Goal: Transaction & Acquisition: Obtain resource

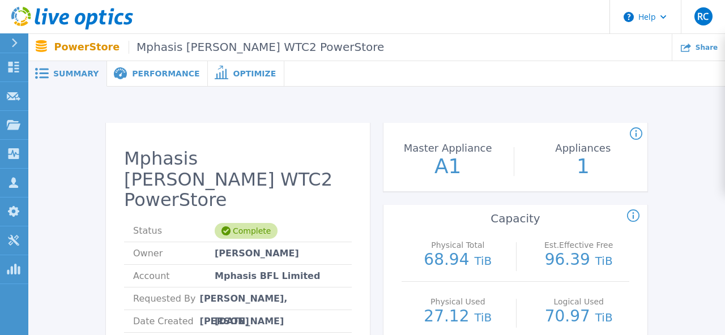
scroll to position [445, 0]
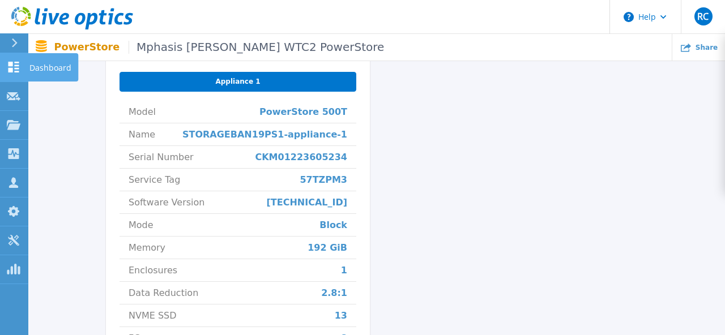
click at [14, 65] on icon at bounding box center [14, 67] width 14 height 11
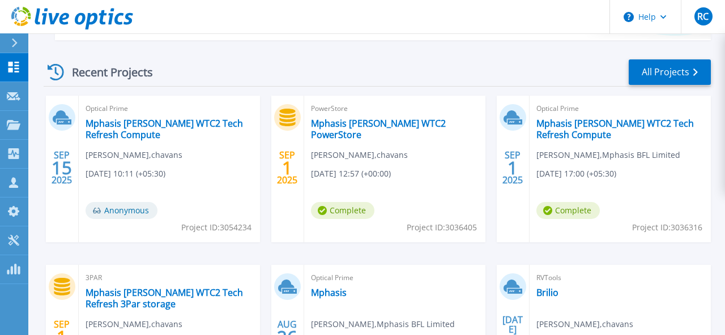
scroll to position [344, 0]
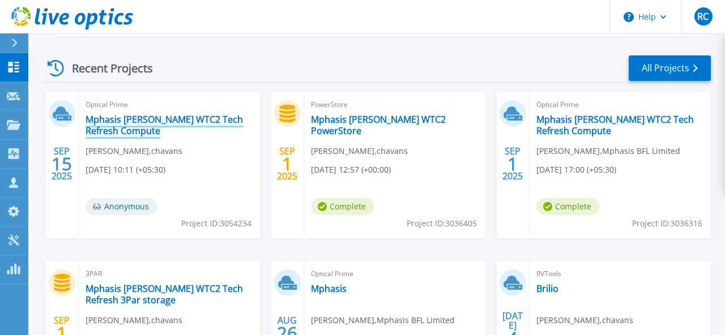
click at [176, 122] on link "Mphasis [PERSON_NAME] WTC2 Tech Refresh Compute" at bounding box center [170, 125] width 168 height 23
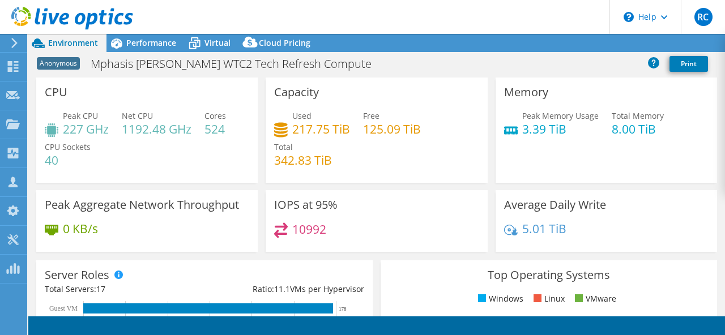
select select "USD"
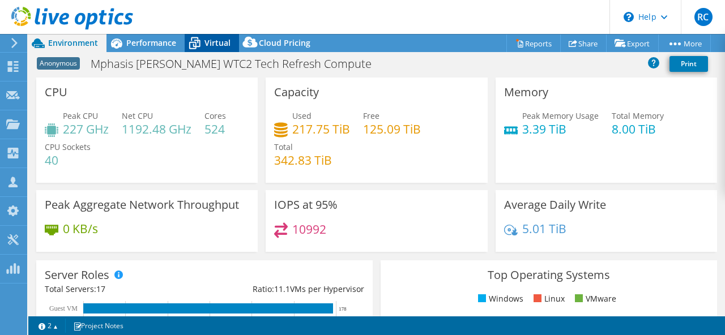
click at [219, 42] on span "Virtual" at bounding box center [218, 42] width 26 height 11
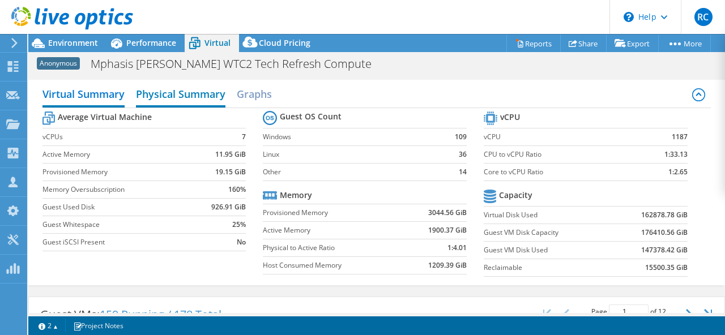
click at [182, 98] on h2 "Physical Summary" at bounding box center [181, 95] width 90 height 25
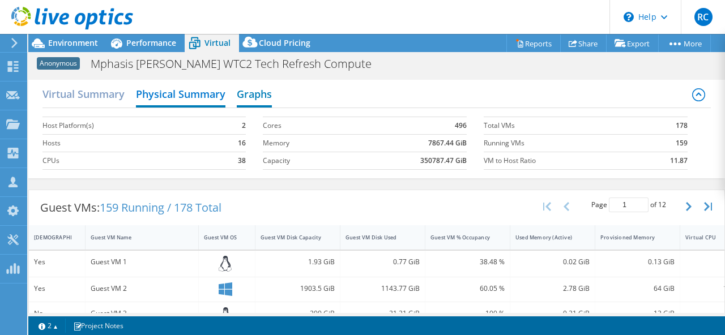
click at [267, 100] on h2 "Graphs" at bounding box center [254, 95] width 35 height 25
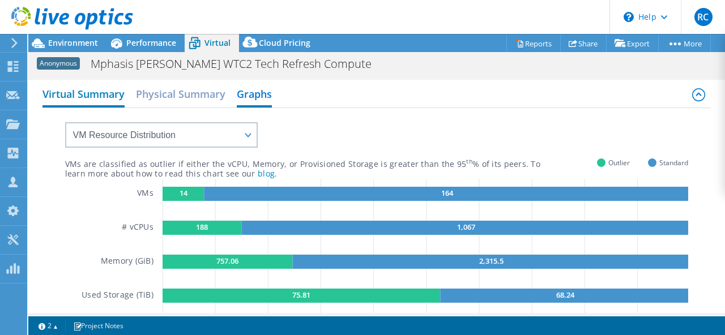
click at [88, 91] on h2 "Virtual Summary" at bounding box center [83, 95] width 82 height 25
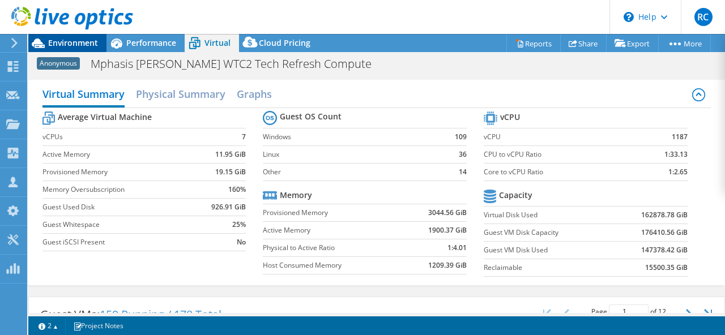
click at [85, 39] on span "Environment" at bounding box center [73, 42] width 50 height 11
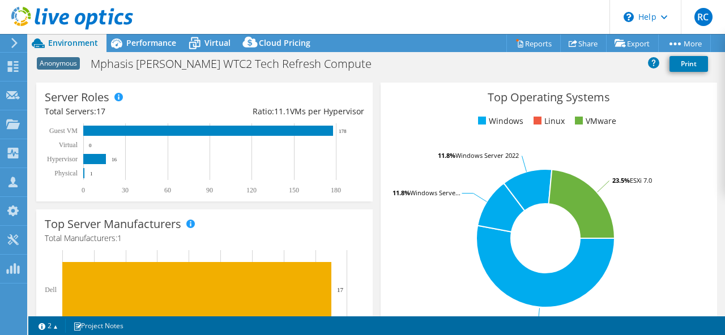
scroll to position [197, 0]
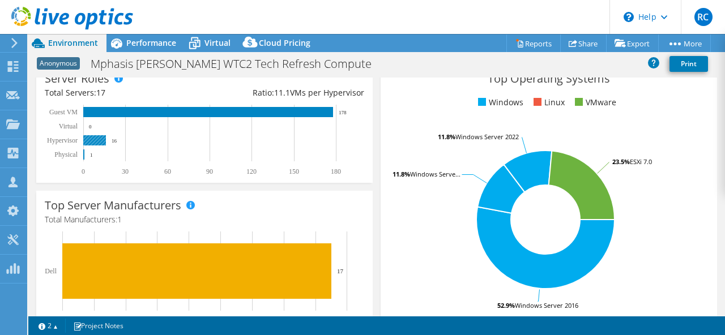
click at [96, 141] on rect at bounding box center [94, 140] width 23 height 10
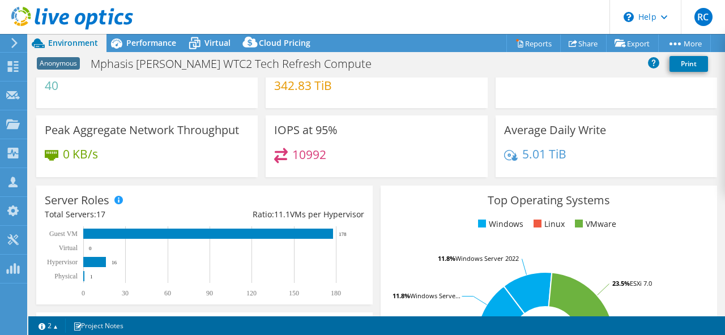
scroll to position [0, 0]
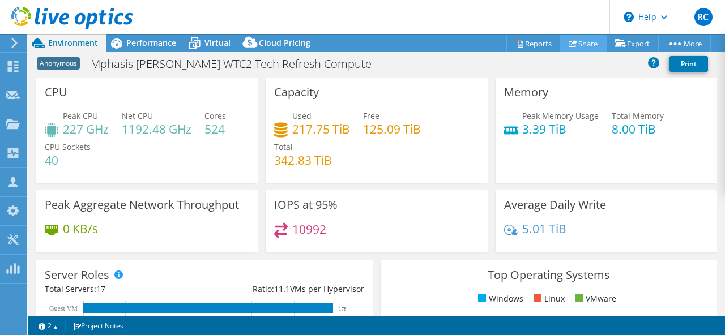
click at [569, 41] on use at bounding box center [573, 43] width 8 height 7
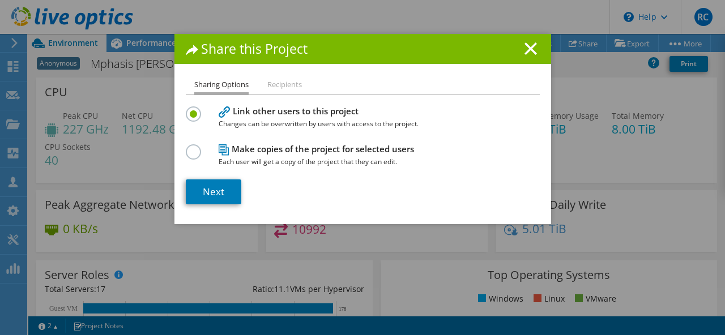
click at [291, 85] on li "Recipients" at bounding box center [284, 85] width 35 height 14
click at [361, 91] on ul "Sharing Options Recipients" at bounding box center [363, 86] width 354 height 16
click at [275, 86] on li "Recipients" at bounding box center [284, 85] width 35 height 14
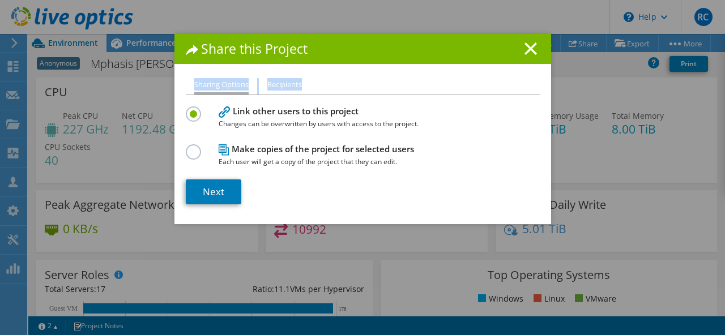
click at [275, 86] on li "Recipients" at bounding box center [284, 85] width 35 height 14
click at [207, 193] on link "Next" at bounding box center [214, 192] width 56 height 25
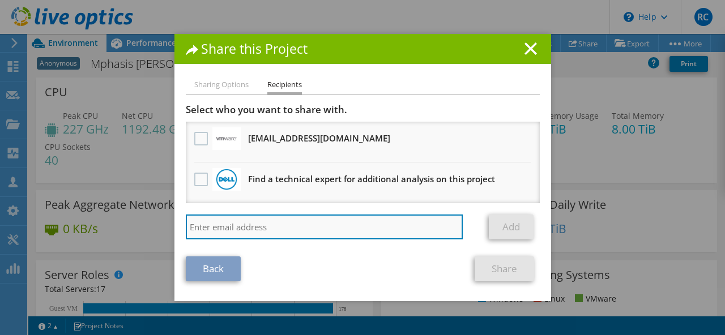
click at [223, 231] on input "search" at bounding box center [325, 227] width 278 height 25
type input "d"
paste input "Rout, Debadatta <Debadatta.Rout@dell.com>"
click at [262, 229] on input "Rout, Debadatta <Debadatta.Rout@dell.com" at bounding box center [325, 227] width 278 height 25
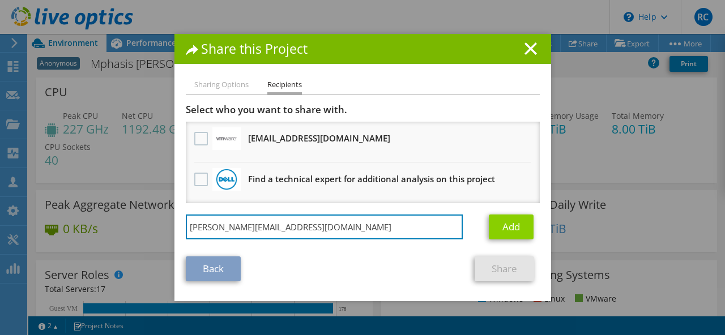
type input "Debadatta.Rout@dell.com"
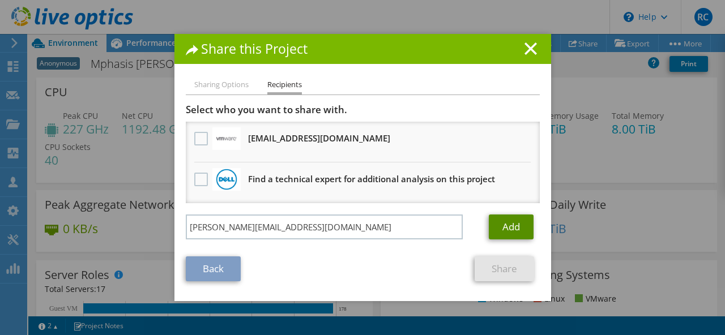
click at [513, 225] on link "Add" at bounding box center [511, 227] width 45 height 25
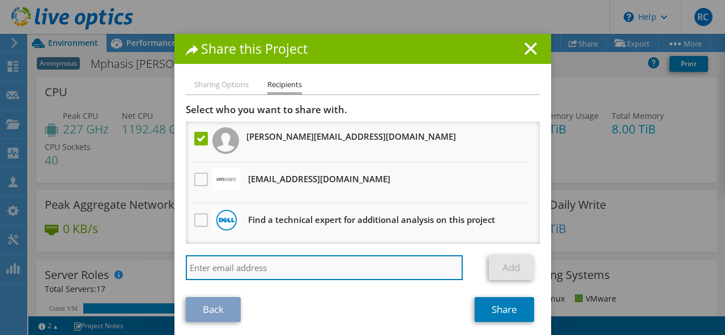
click at [313, 264] on input "search" at bounding box center [325, 267] width 278 height 25
paste input "Ettaboina, Srinath <Srinath.Ettaboina@dell.com>"
click at [269, 270] on input "Ettaboina, Srinath <Srinath.Ettaboina@dell.com" at bounding box center [325, 267] width 278 height 25
type input "Srinath.Ettaboina@dell.com"
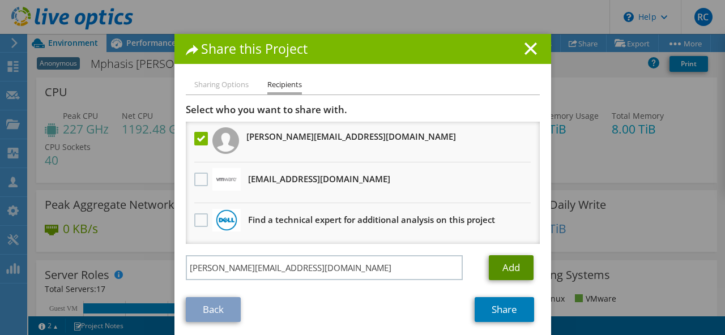
click at [512, 269] on link "Add" at bounding box center [511, 267] width 45 height 25
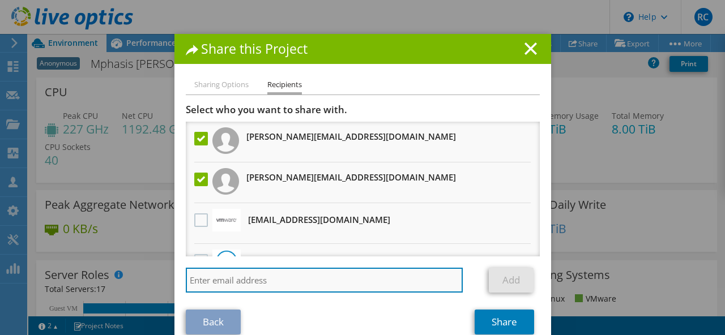
click at [241, 284] on input "search" at bounding box center [325, 280] width 278 height 25
paste input "Shetty, Sushmitha <Sushmitha.S@Dell.com>"
click at [268, 281] on input "Shetty, Sushmitha <Sushmitha.S@Dell.com" at bounding box center [325, 280] width 278 height 25
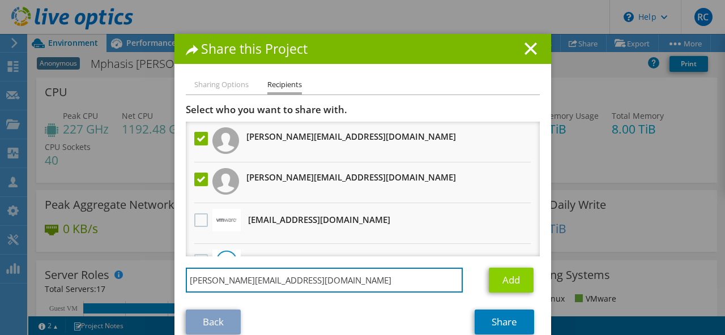
type input "Sushmitha.S@Dell.com"
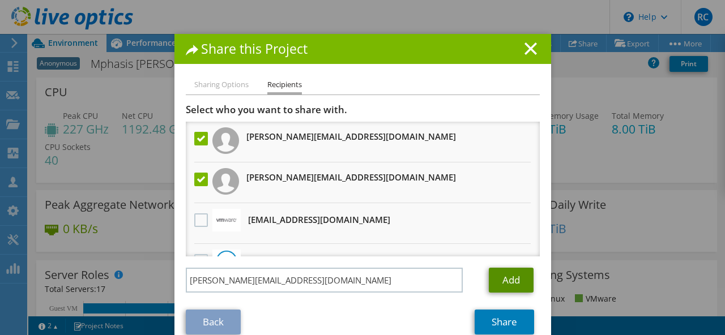
click at [508, 280] on link "Add" at bounding box center [511, 280] width 45 height 25
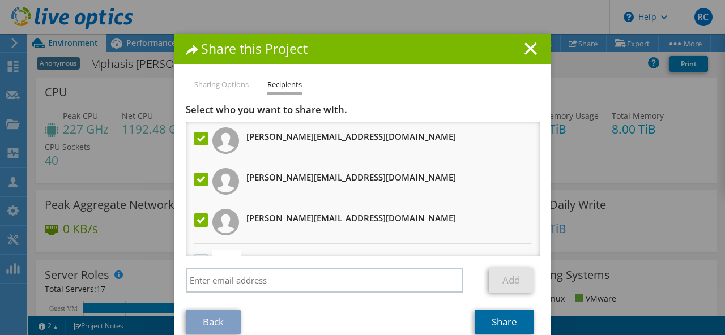
click at [511, 316] on link "Share" at bounding box center [504, 322] width 59 height 25
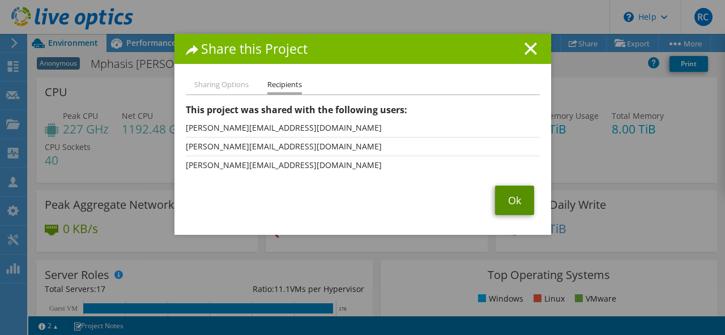
click at [520, 194] on link "Ok" at bounding box center [514, 200] width 39 height 29
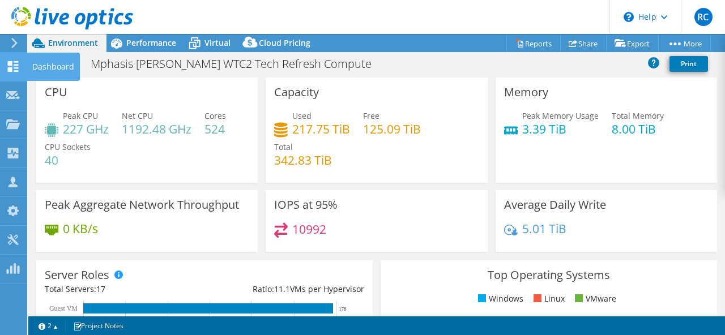
click at [12, 71] on use at bounding box center [13, 66] width 11 height 11
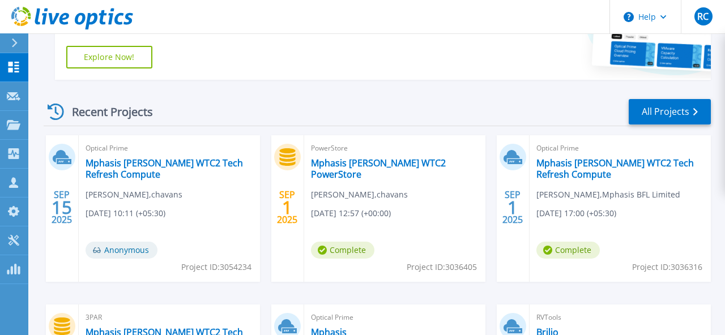
scroll to position [301, 0]
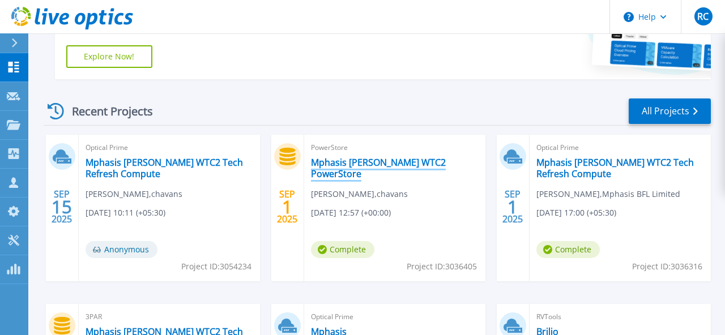
click at [393, 164] on link "Mphasis [PERSON_NAME] WTC2 PowerStore" at bounding box center [395, 168] width 168 height 23
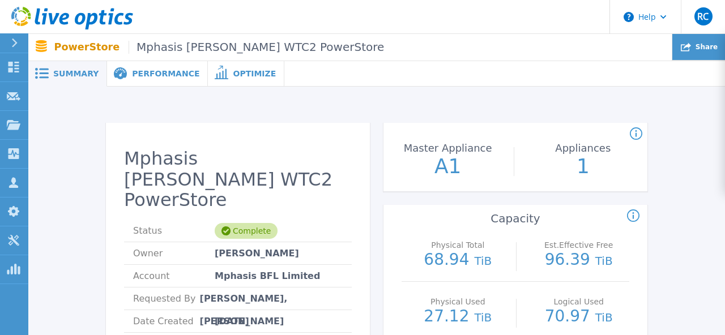
click at [695, 54] on div "Share" at bounding box center [698, 47] width 53 height 27
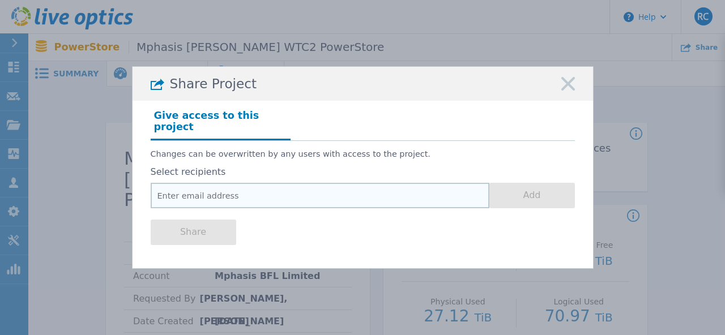
click at [223, 189] on input "email" at bounding box center [320, 195] width 339 height 25
paste input "Shetty, Sushmitha <Sushmitha.S@Dell.com>"
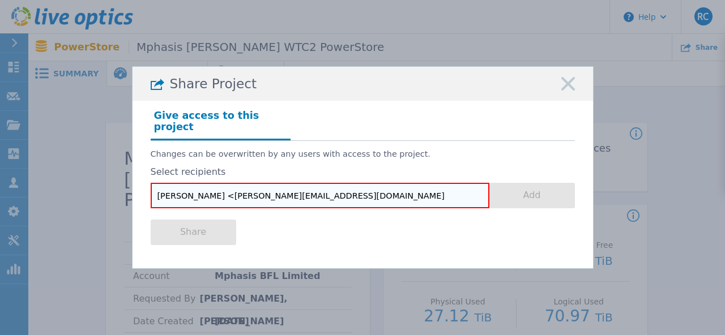
click at [232, 192] on input "Shetty, Sushmitha <Sushmitha.S@Dell.com" at bounding box center [320, 195] width 339 height 25
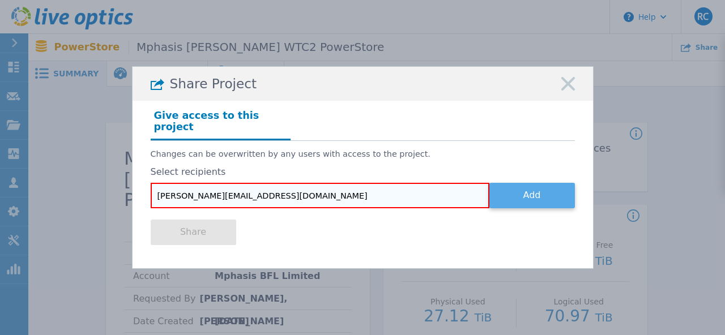
type input "Sushmitha.S@Dell.com"
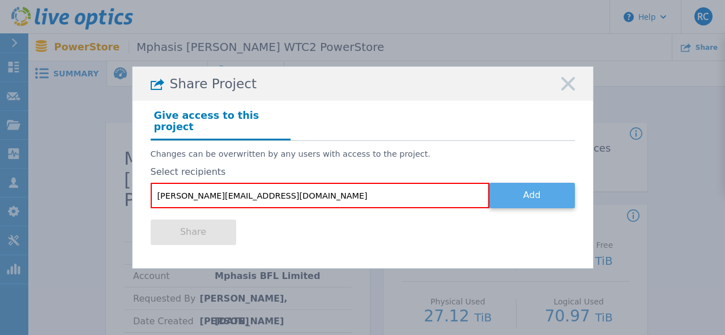
click at [543, 193] on button "Add" at bounding box center [532, 195] width 86 height 25
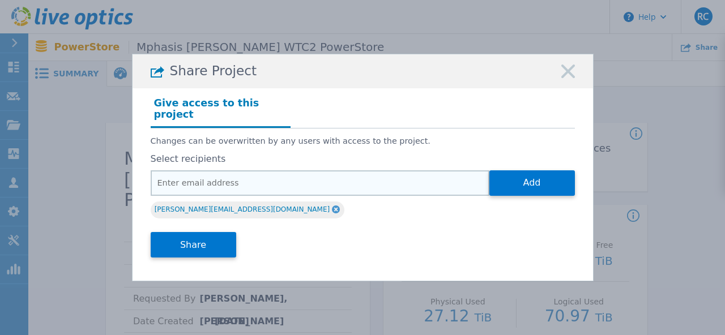
click at [291, 183] on input "email" at bounding box center [320, 183] width 339 height 25
paste input "Ettaboina, Srinath <Srinath.Ettaboina@dell.com>"
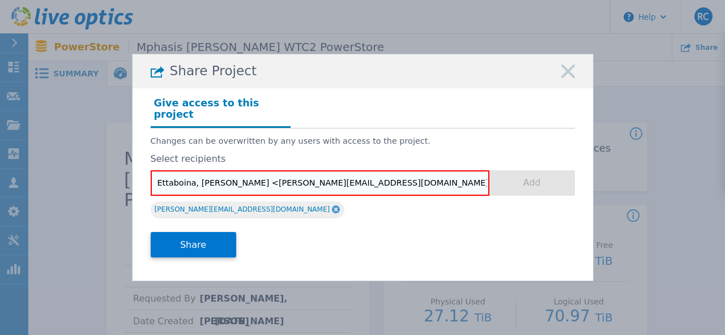
click at [232, 177] on input "Ettaboina, Srinath <Srinath.Ettaboina@dell.com" at bounding box center [320, 183] width 339 height 25
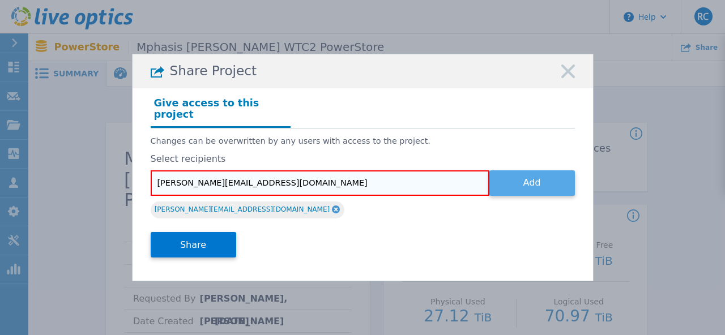
type input "Srinath.Ettaboina@dell.com"
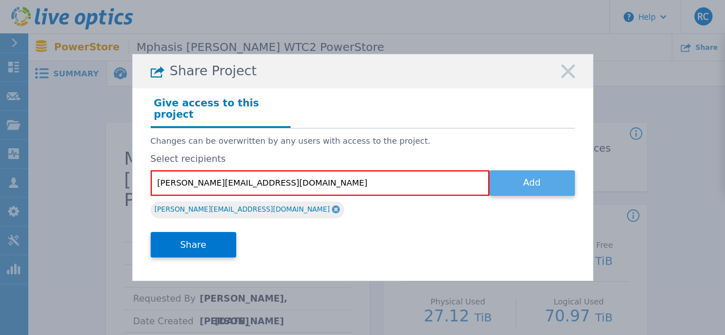
click at [529, 174] on button "Add" at bounding box center [532, 183] width 86 height 25
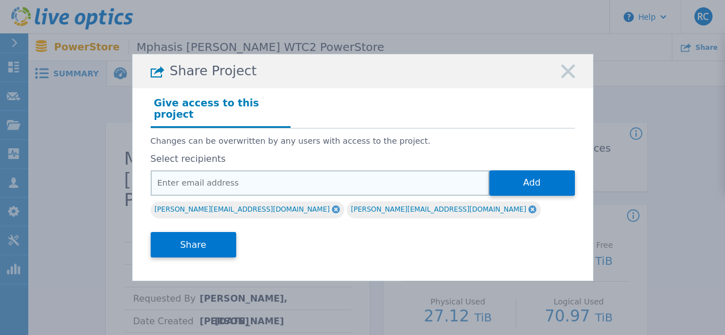
click at [255, 184] on input "email" at bounding box center [320, 183] width 339 height 25
paste input "Rout, Debadatta <Debadatta.Rout@dell.com>"
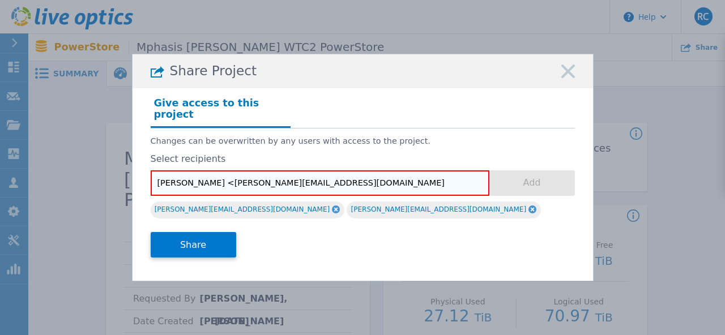
click at [223, 178] on input "Rout, Debadatta <Debadatta.Rout@dell.com" at bounding box center [320, 183] width 339 height 25
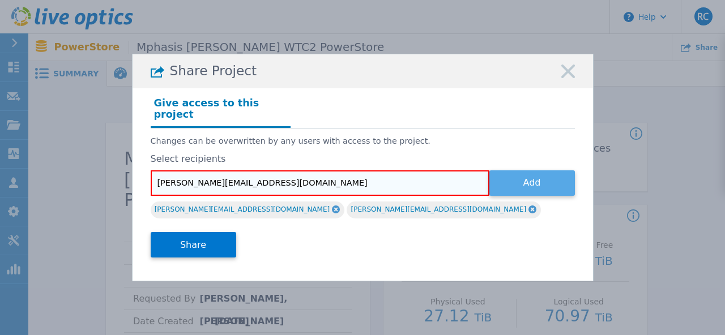
type input "Debadatta.Rout@dell.com"
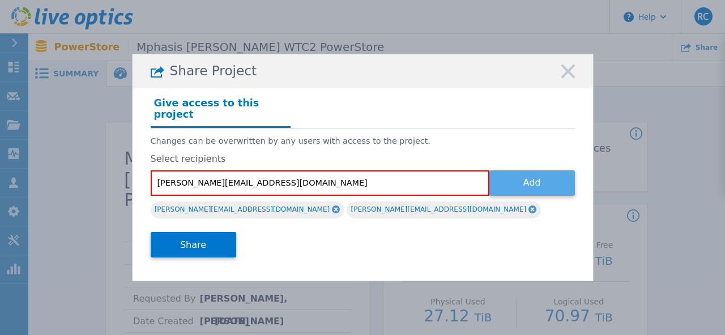
click at [523, 172] on button "Add" at bounding box center [532, 183] width 86 height 25
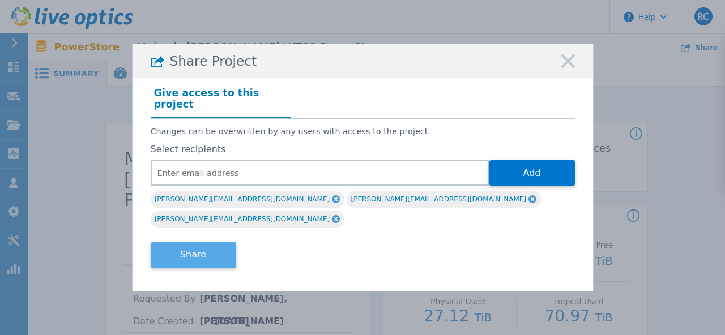
click at [212, 244] on button "Share" at bounding box center [194, 254] width 86 height 25
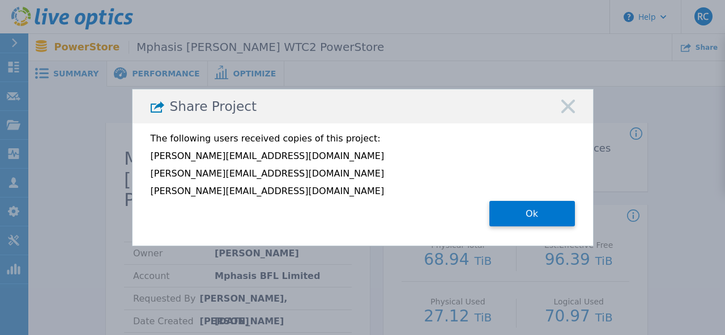
click at [203, 236] on div "The following users received copies of this project: Sushmitha.S@Dell.com Srina…" at bounding box center [363, 179] width 461 height 113
click at [526, 219] on button "Ok" at bounding box center [532, 213] width 86 height 25
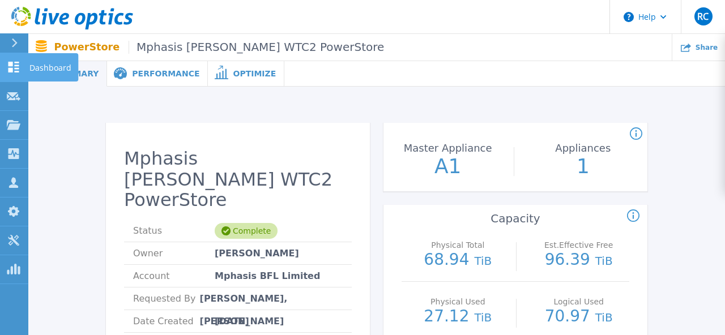
click at [16, 74] on link "Dashboard Dashboard" at bounding box center [14, 67] width 28 height 29
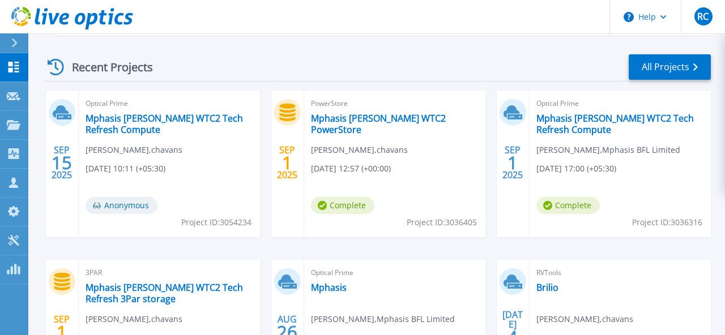
scroll to position [421, 0]
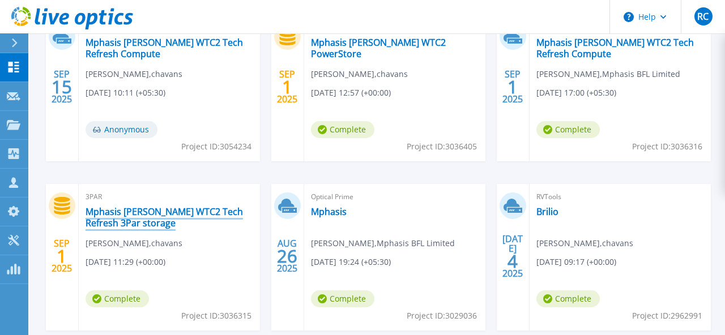
click at [137, 218] on link "Mphasis ORR WTC2 Tech Refresh 3Par storage" at bounding box center [170, 217] width 168 height 23
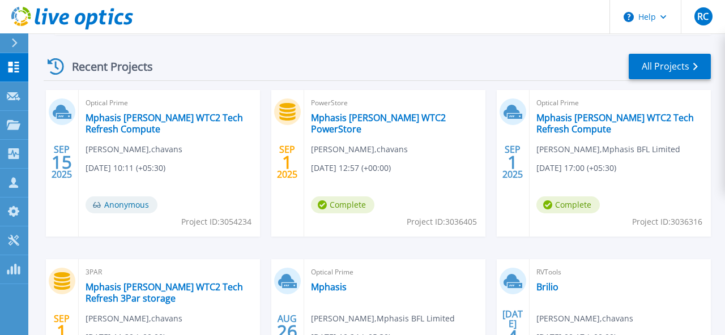
scroll to position [365, 0]
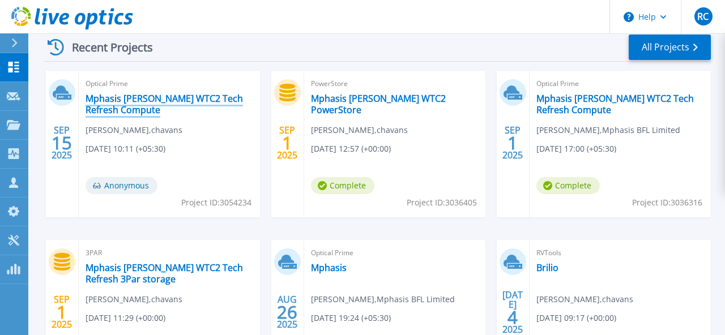
click at [146, 105] on link "Mphasis [PERSON_NAME] WTC2 Tech Refresh Compute" at bounding box center [170, 104] width 168 height 23
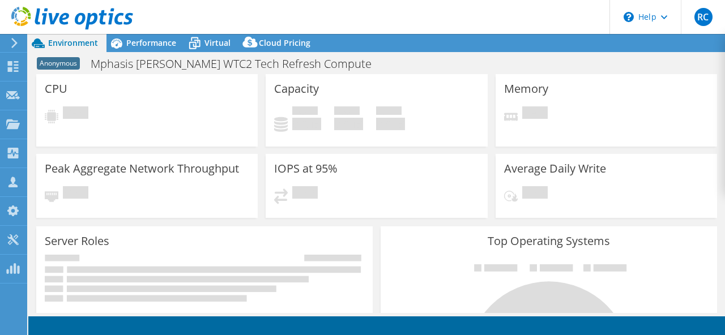
select select "USD"
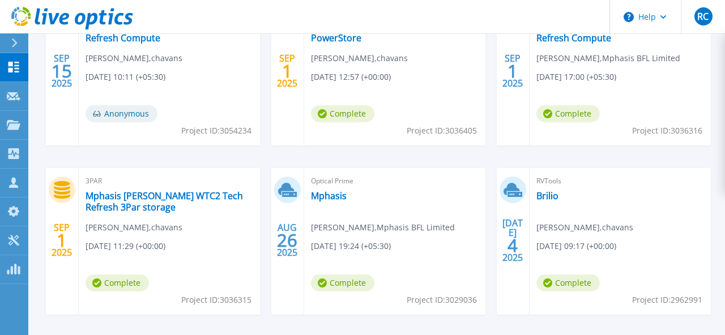
scroll to position [483, 0]
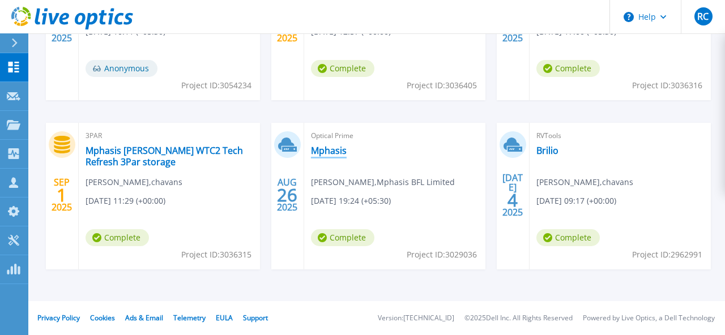
click at [329, 153] on link "Mphasis" at bounding box center [329, 150] width 36 height 11
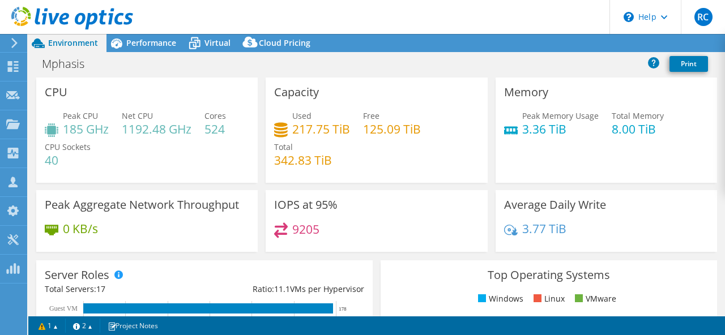
select select "Mumbai"
select select "INR"
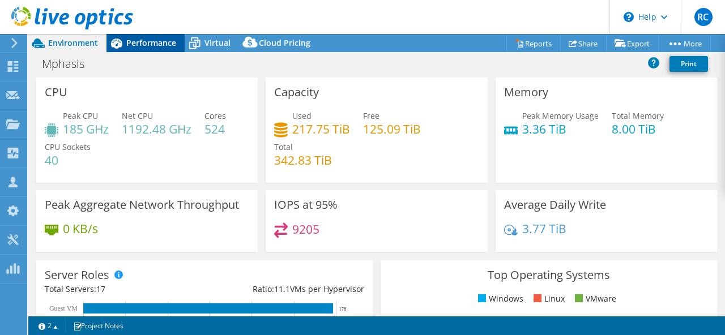
click at [147, 46] on span "Performance" at bounding box center [151, 42] width 50 height 11
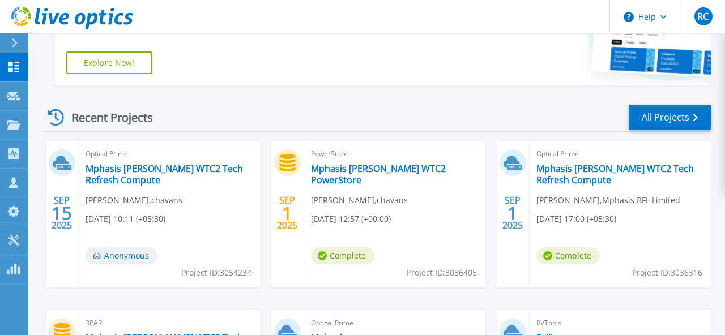
scroll to position [318, 0]
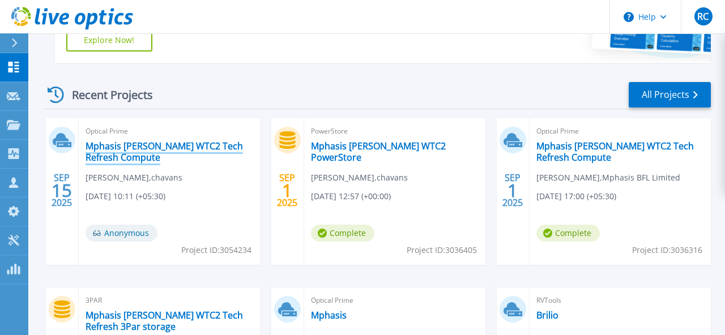
click at [165, 149] on link "Mphasis [PERSON_NAME] WTC2 Tech Refresh Compute" at bounding box center [170, 151] width 168 height 23
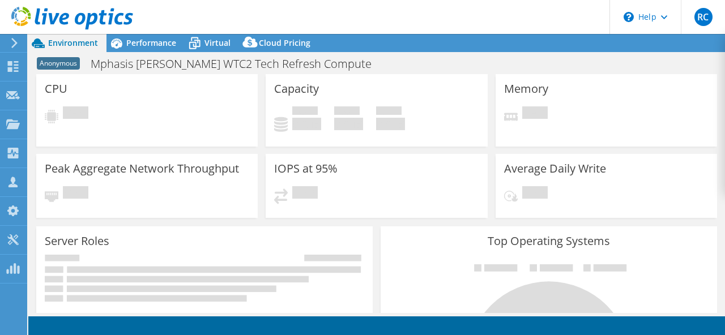
select select "USD"
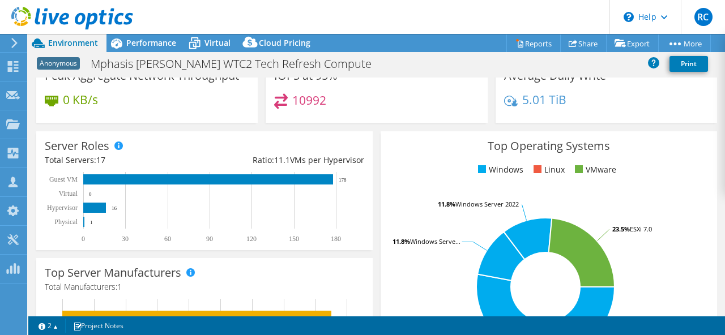
scroll to position [112, 0]
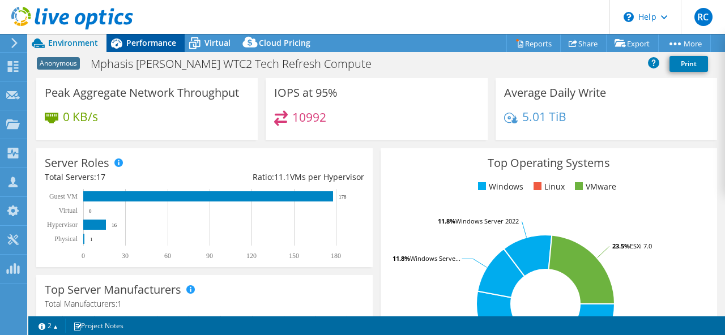
click at [165, 41] on span "Performance" at bounding box center [151, 42] width 50 height 11
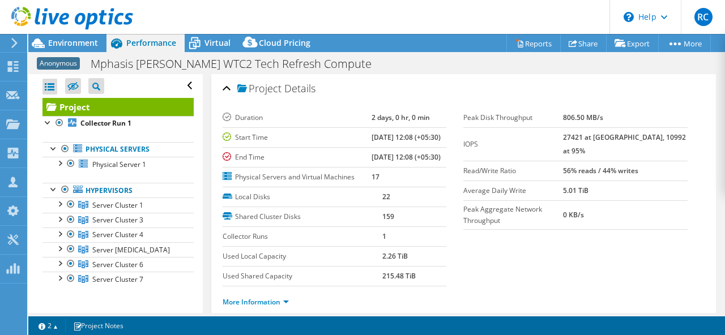
scroll to position [0, 0]
click at [58, 203] on div at bounding box center [59, 203] width 11 height 11
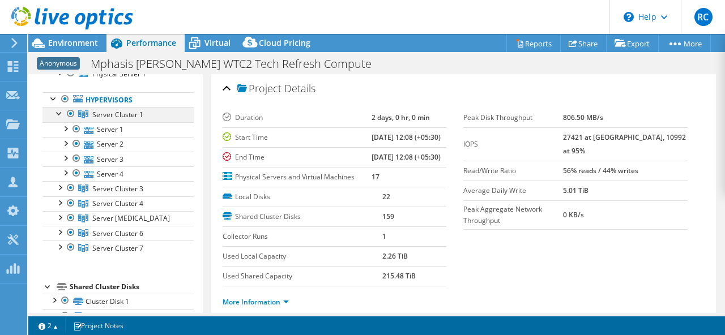
scroll to position [91, 0]
click at [61, 186] on div at bounding box center [59, 186] width 11 height 11
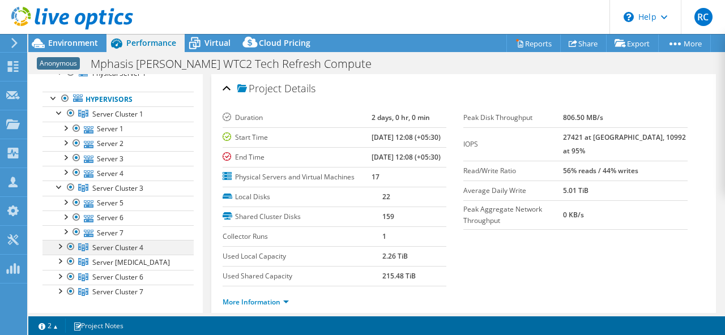
click at [61, 248] on div at bounding box center [59, 245] width 11 height 11
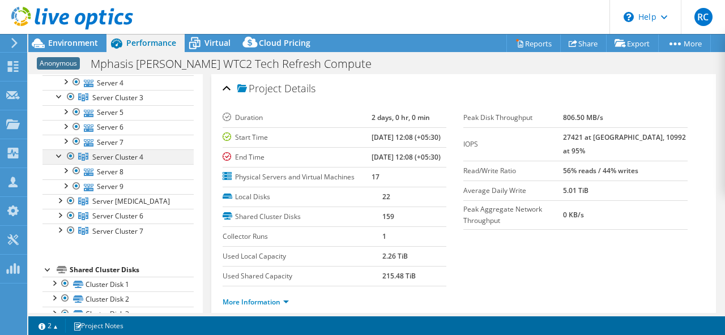
scroll to position [185, 0]
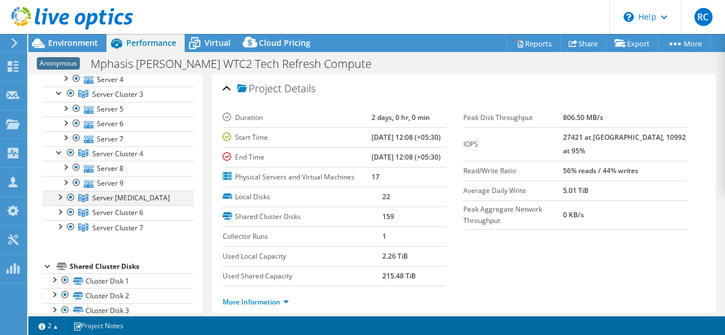
click at [62, 195] on div at bounding box center [59, 196] width 11 height 11
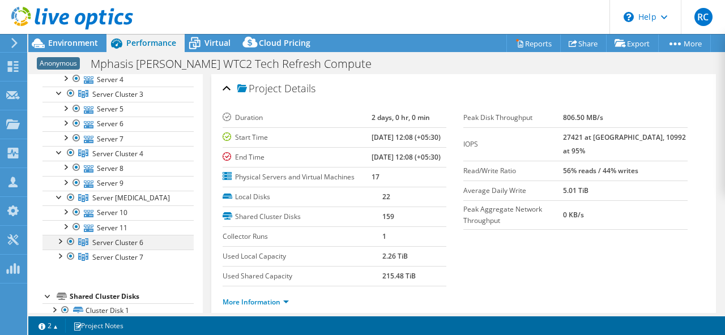
click at [60, 242] on div at bounding box center [59, 240] width 11 height 11
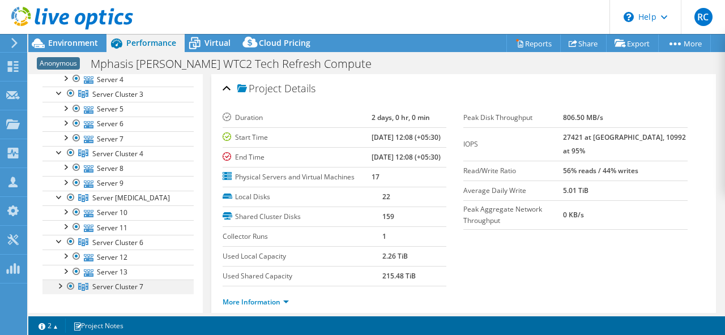
click at [61, 284] on div at bounding box center [59, 285] width 11 height 11
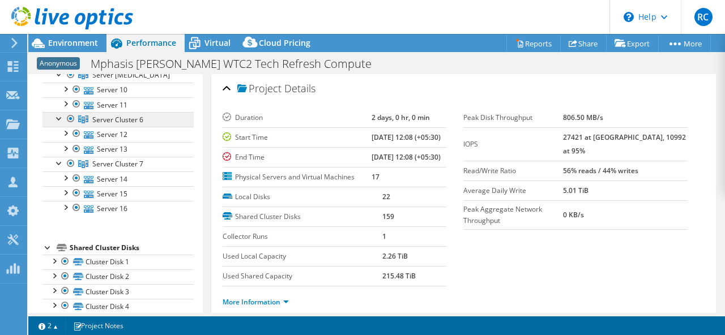
scroll to position [0, 0]
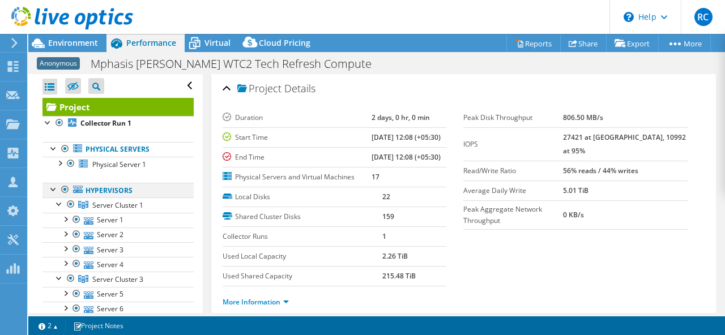
click at [52, 188] on div at bounding box center [53, 188] width 11 height 11
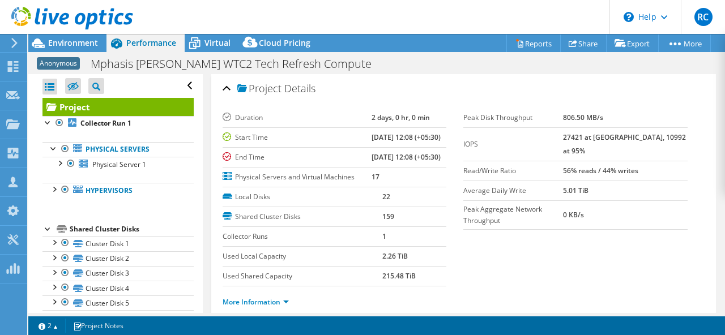
click at [96, 110] on link "Project" at bounding box center [117, 107] width 151 height 18
click at [75, 45] on span "Environment" at bounding box center [73, 42] width 50 height 11
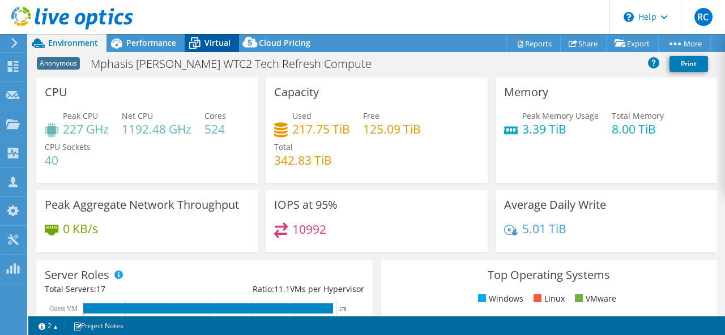
click at [217, 41] on span "Virtual" at bounding box center [218, 42] width 26 height 11
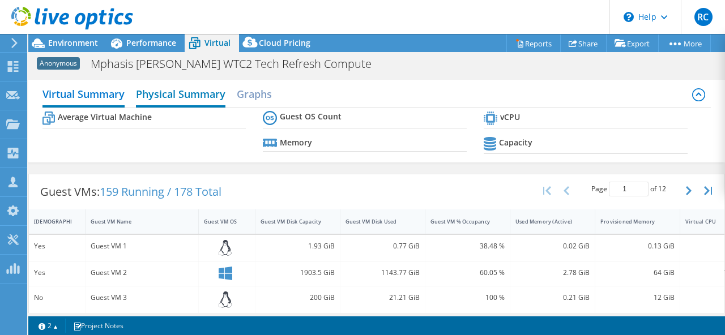
click at [201, 95] on h2 "Physical Summary" at bounding box center [181, 95] width 90 height 25
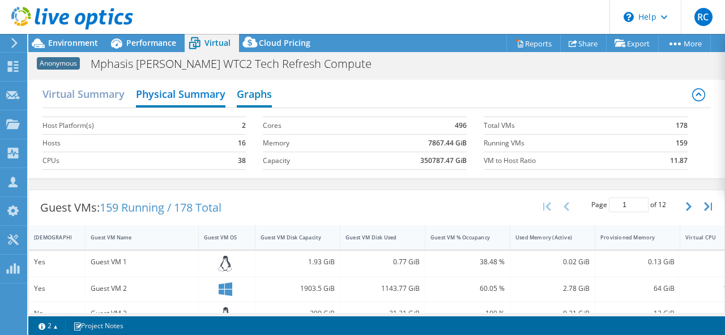
click at [269, 97] on h2 "Graphs" at bounding box center [254, 95] width 35 height 25
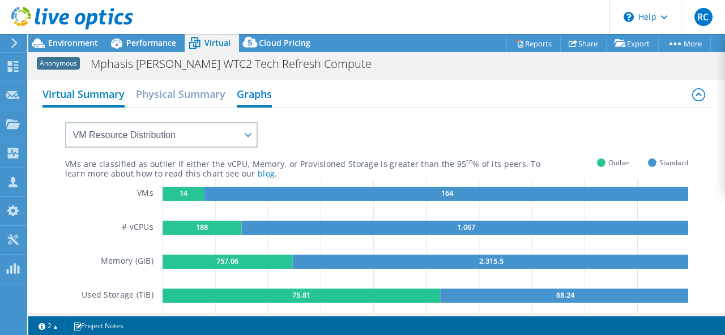
click at [91, 100] on h2 "Virtual Summary" at bounding box center [83, 95] width 82 height 25
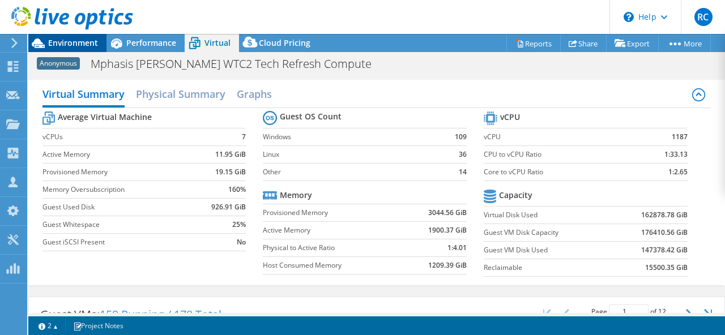
click at [90, 48] on span "Environment" at bounding box center [73, 42] width 50 height 11
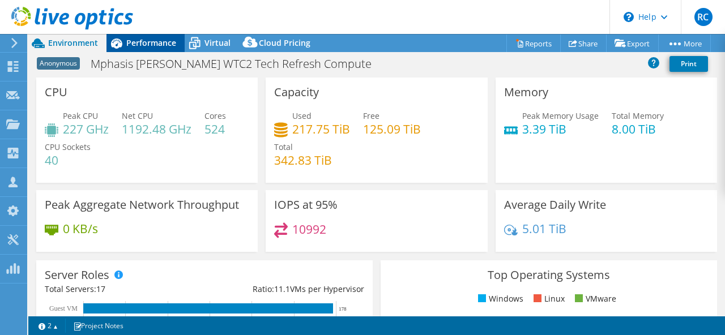
click at [152, 50] on div "Performance" at bounding box center [146, 43] width 78 height 18
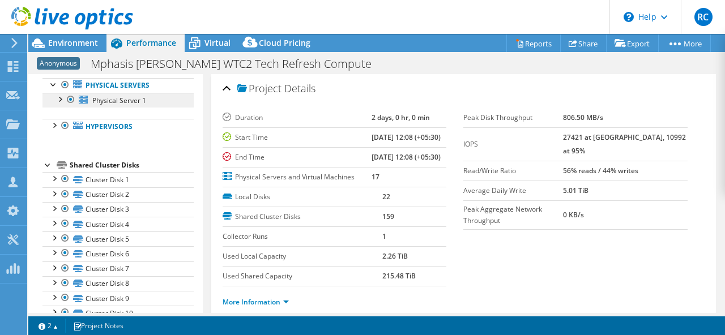
scroll to position [80, 0]
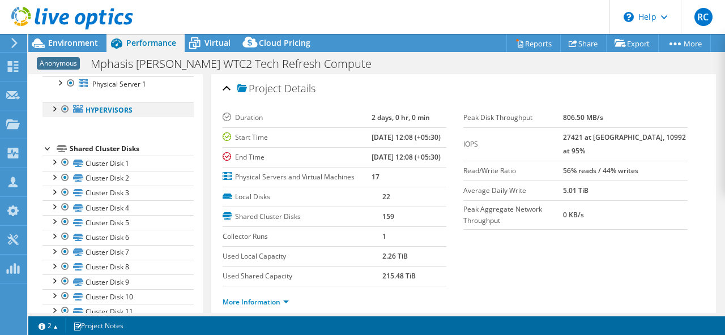
click at [56, 109] on div at bounding box center [53, 108] width 11 height 11
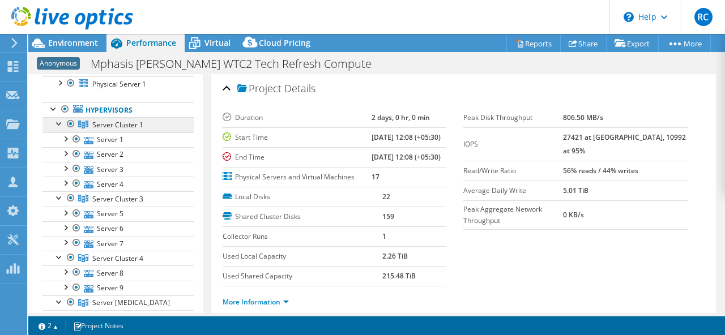
click at [127, 126] on span "Server Cluster 1" at bounding box center [117, 125] width 51 height 10
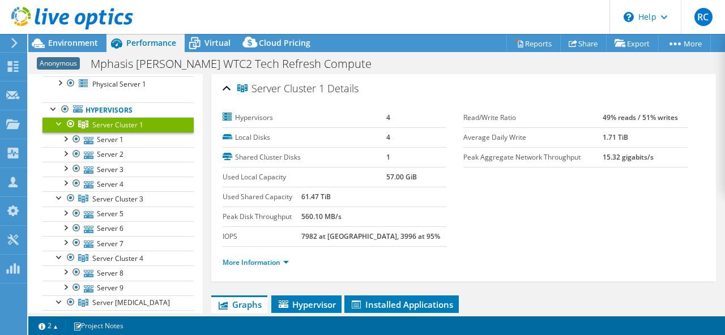
scroll to position [101, 0]
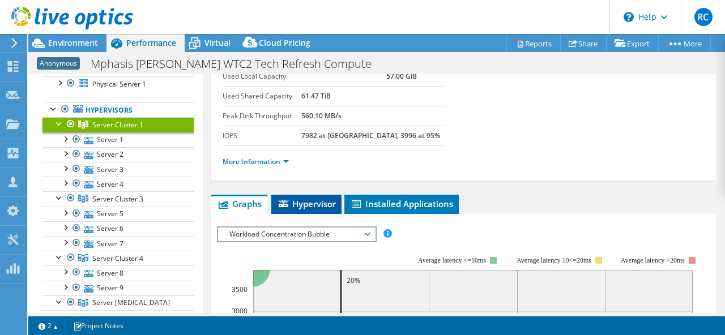
click at [315, 205] on span "Hypervisor" at bounding box center [306, 203] width 59 height 11
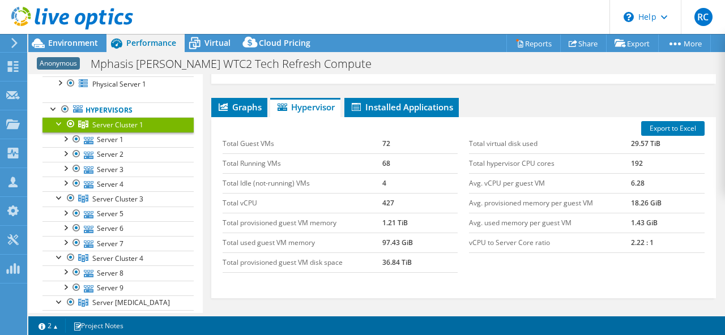
scroll to position [182, 0]
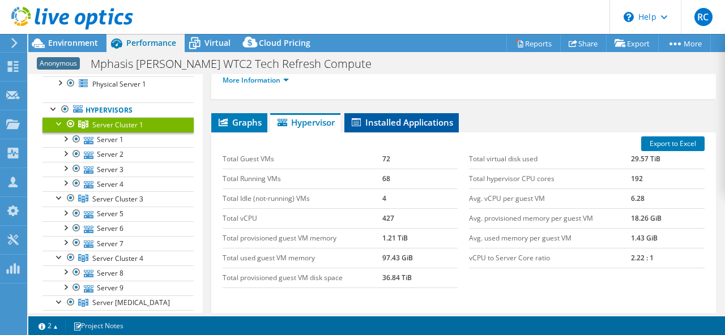
click at [430, 117] on span "Installed Applications" at bounding box center [401, 122] width 103 height 11
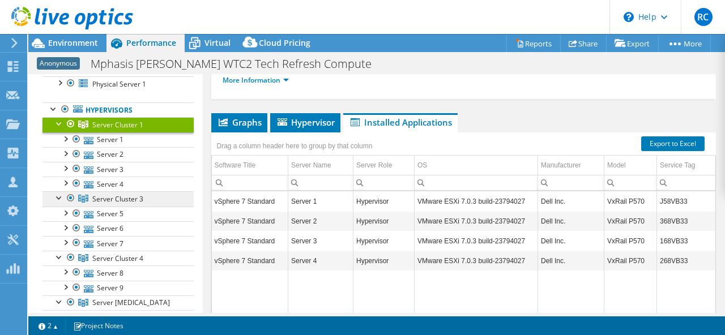
click at [156, 199] on link "Server Cluster 3" at bounding box center [117, 198] width 151 height 15
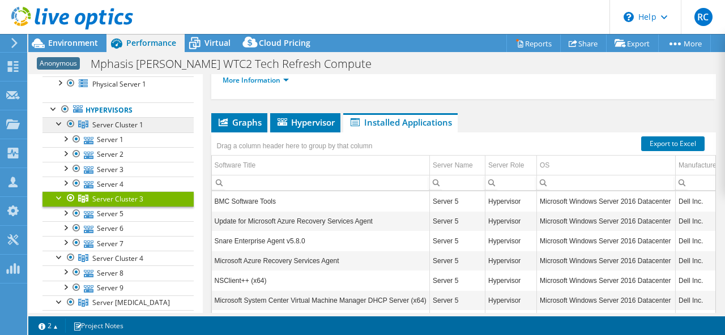
click at [120, 123] on span "Server Cluster 1" at bounding box center [117, 125] width 51 height 10
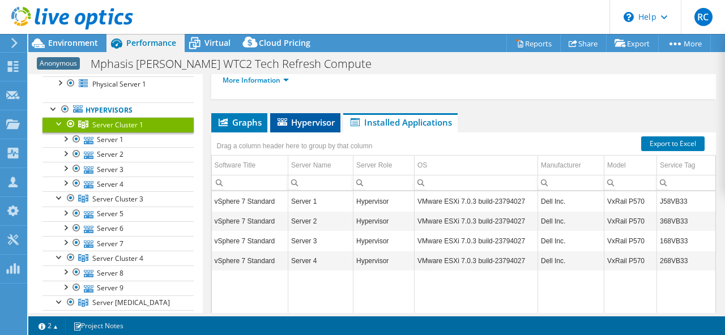
click at [309, 129] on li "Hypervisor" at bounding box center [305, 122] width 70 height 19
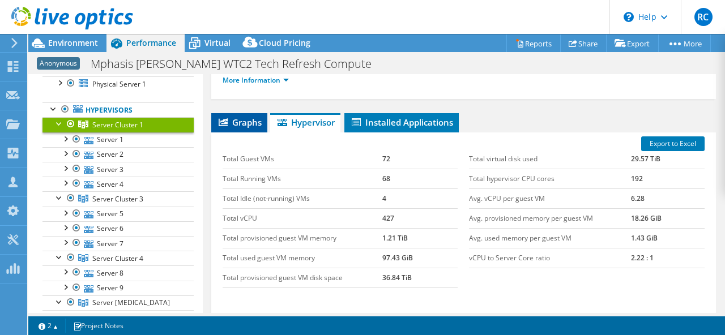
click at [245, 118] on span "Graphs" at bounding box center [239, 122] width 45 height 11
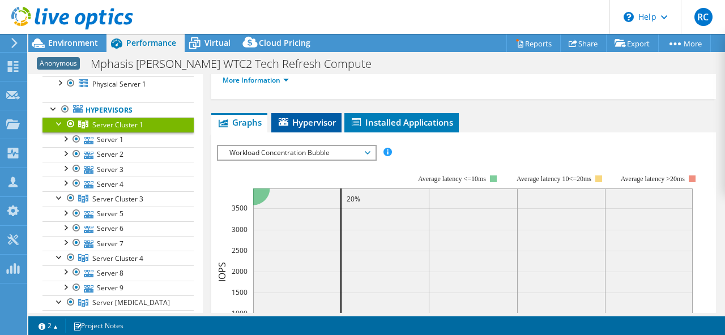
click at [318, 117] on span "Hypervisor" at bounding box center [306, 122] width 59 height 11
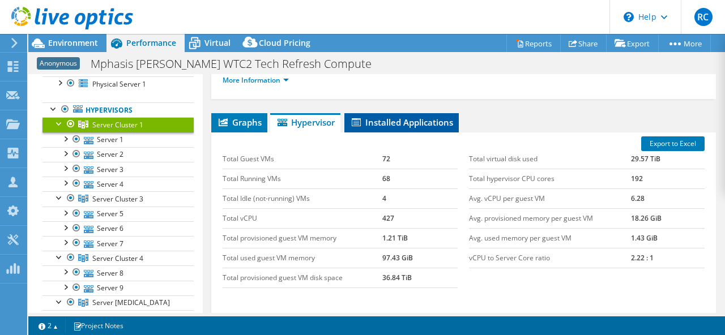
click at [389, 117] on span "Installed Applications" at bounding box center [401, 122] width 103 height 11
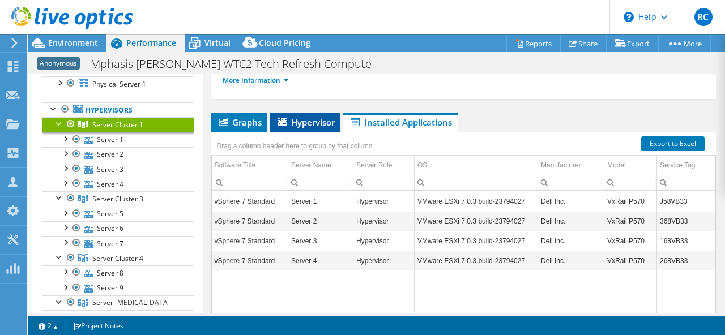
click at [315, 118] on span "Hypervisor" at bounding box center [305, 122] width 59 height 11
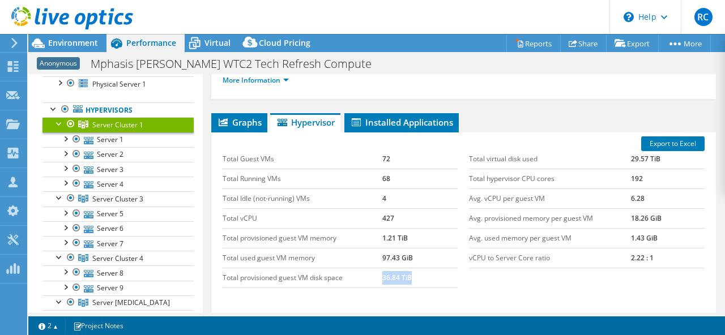
drag, startPoint x: 382, startPoint y: 276, endPoint x: 424, endPoint y: 279, distance: 42.0
click at [424, 279] on td "36.84 TiB" at bounding box center [419, 278] width 75 height 20
click at [491, 284] on div "Total Guest VMs 72 Total Running VMs 68 Total Idle (not-running) VMs 4 Total vC…" at bounding box center [464, 218] width 494 height 161
click at [241, 125] on span "Graphs" at bounding box center [239, 122] width 45 height 11
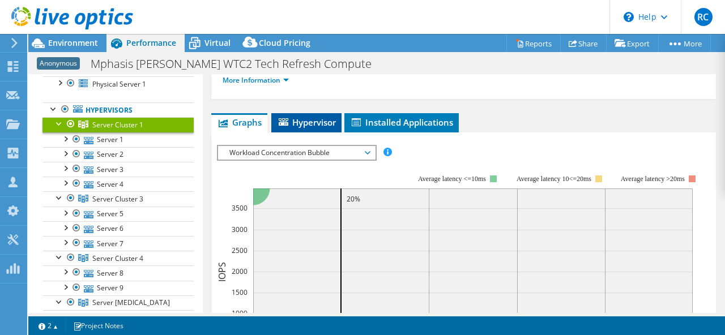
click at [322, 125] on span "Hypervisor" at bounding box center [306, 122] width 59 height 11
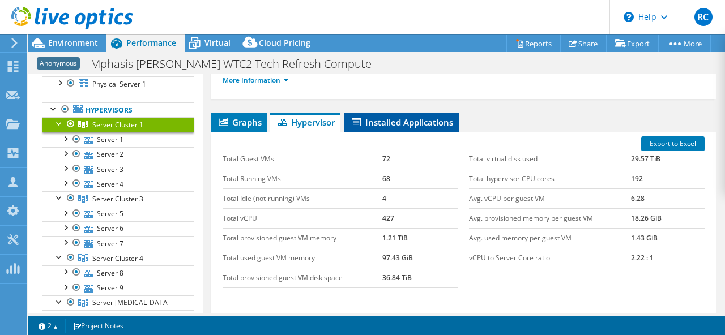
click at [408, 119] on span "Installed Applications" at bounding box center [401, 122] width 103 height 11
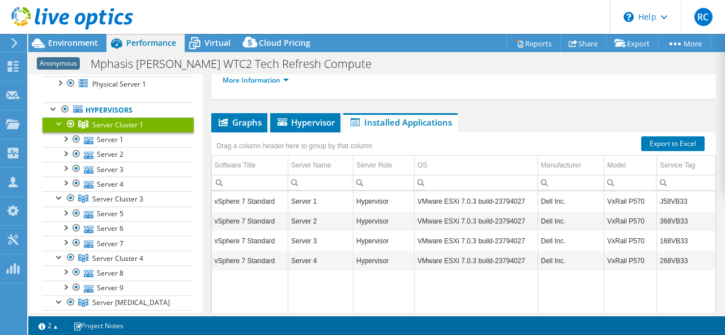
click at [57, 126] on div at bounding box center [59, 122] width 11 height 11
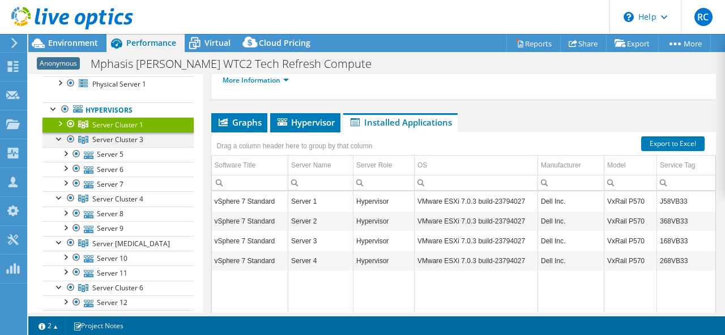
click at [57, 139] on div at bounding box center [59, 138] width 11 height 11
click at [58, 154] on div at bounding box center [59, 152] width 11 height 11
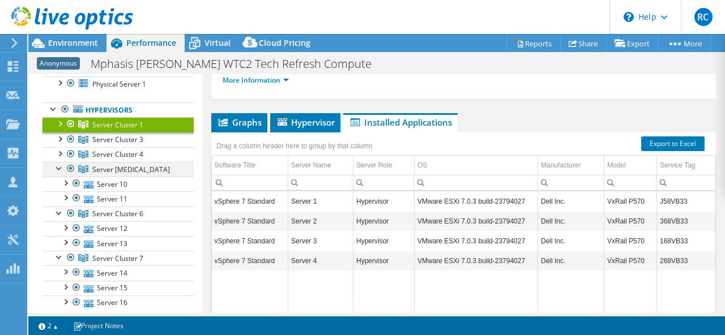
click at [58, 164] on div at bounding box center [59, 167] width 11 height 11
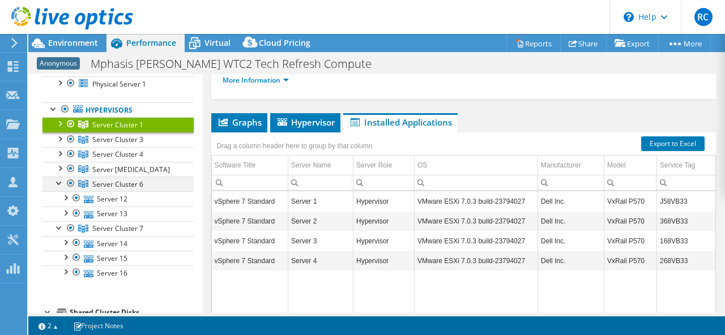
click at [58, 186] on div at bounding box center [59, 182] width 11 height 11
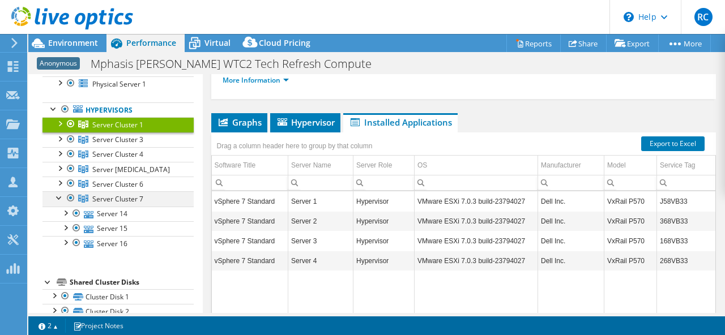
click at [58, 198] on div at bounding box center [59, 196] width 11 height 11
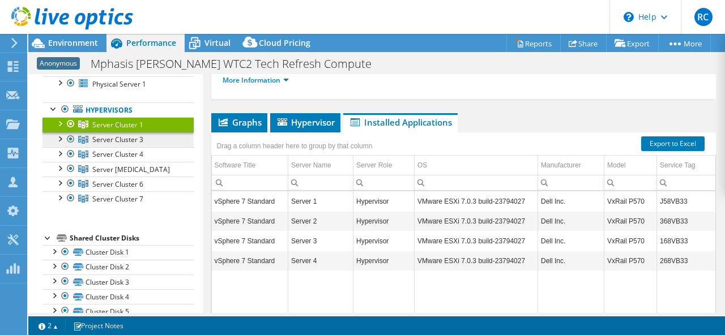
click at [141, 140] on span "Server Cluster 3" at bounding box center [117, 140] width 51 height 10
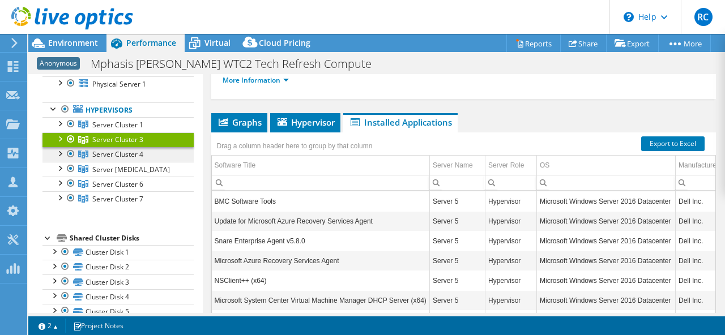
click at [139, 154] on span "Server Cluster 4" at bounding box center [117, 155] width 51 height 10
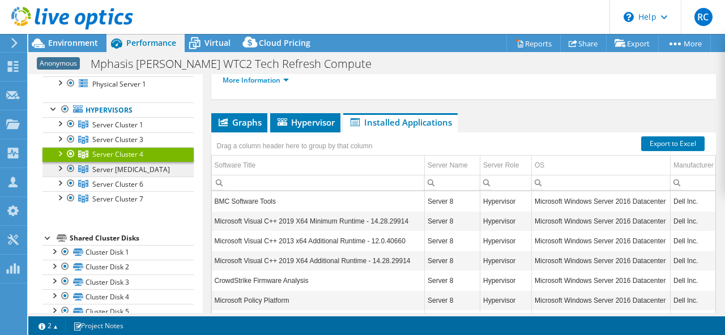
click at [141, 166] on span "Server Cluster 5" at bounding box center [131, 170] width 78 height 10
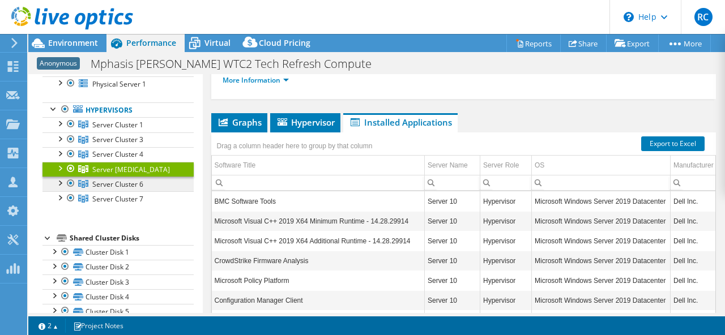
click at [138, 185] on span "Server Cluster 6" at bounding box center [117, 185] width 51 height 10
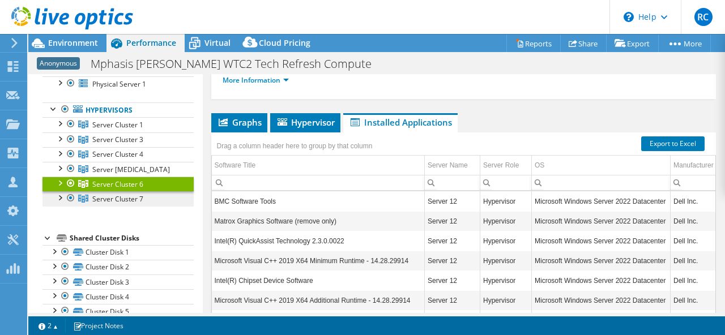
click at [140, 201] on span "Server Cluster 7" at bounding box center [117, 199] width 51 height 10
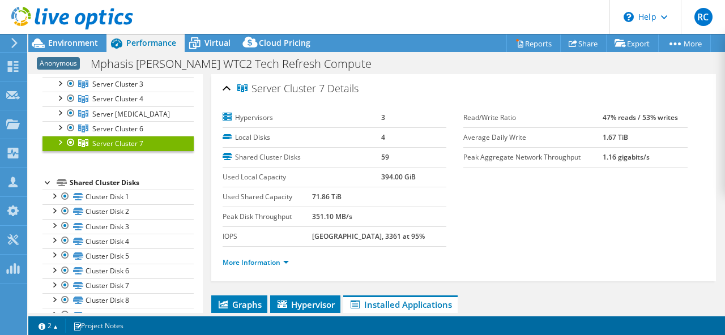
scroll to position [134, 0]
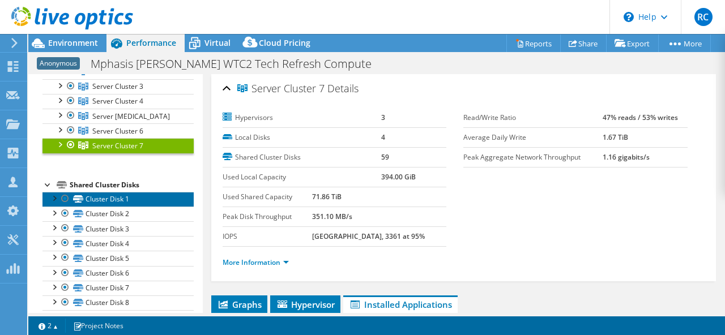
click at [102, 193] on link "Cluster Disk 1" at bounding box center [117, 199] width 151 height 15
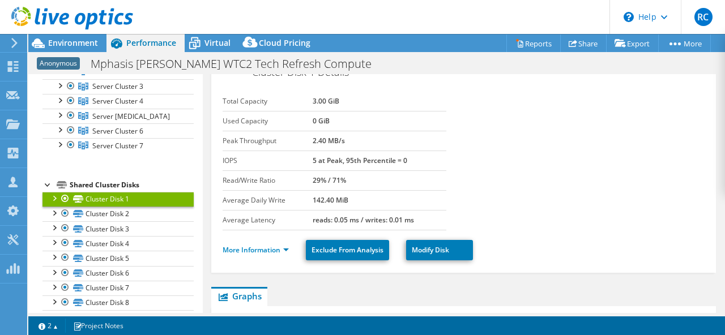
scroll to position [0, 0]
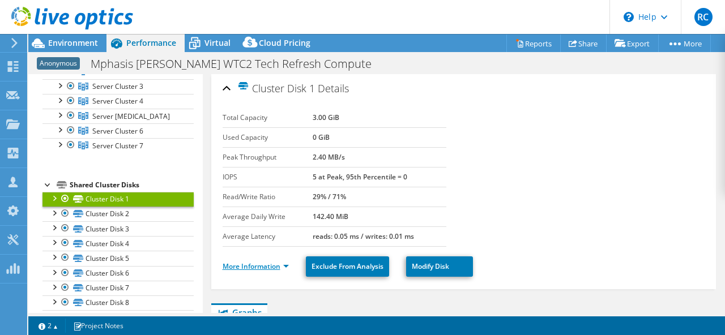
click at [282, 266] on link "More Information" at bounding box center [256, 267] width 66 height 10
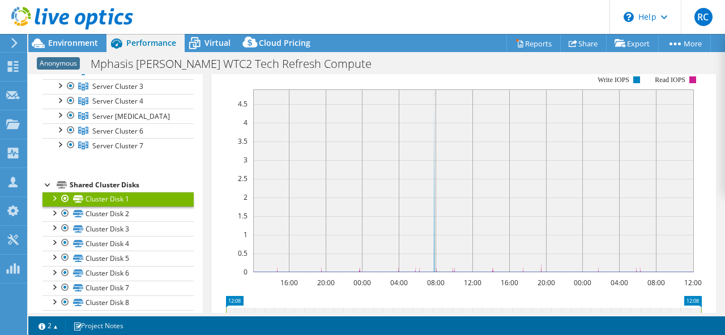
scroll to position [543, 0]
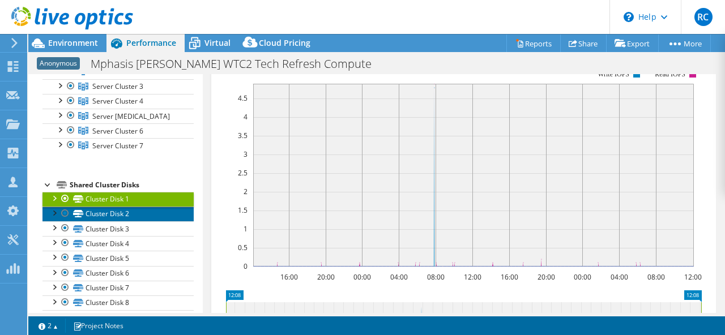
click at [118, 218] on link "Cluster Disk 2" at bounding box center [117, 214] width 151 height 15
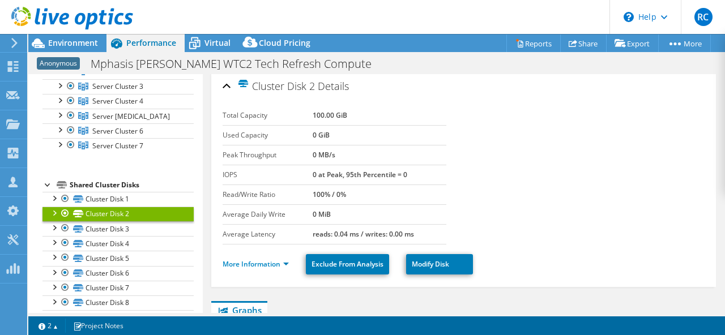
scroll to position [0, 0]
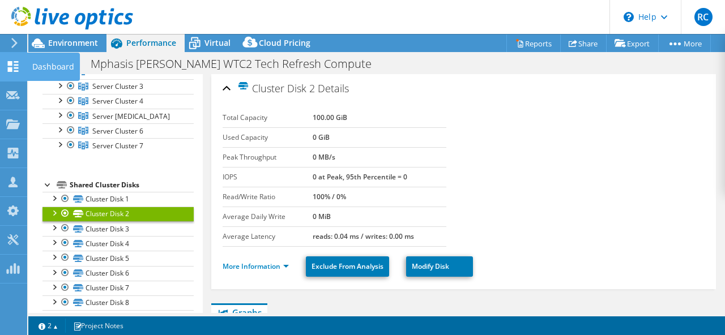
click at [18, 71] on use at bounding box center [13, 66] width 11 height 11
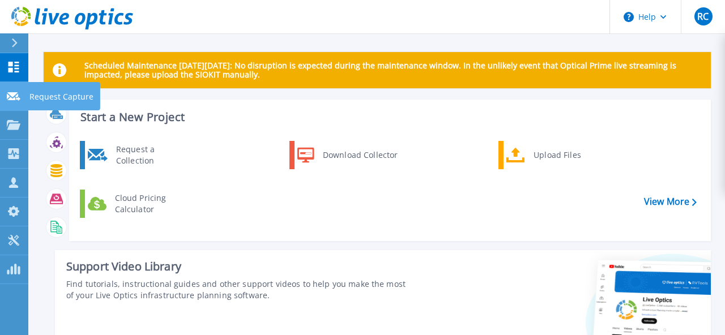
click at [49, 97] on p "Request Capture" at bounding box center [61, 96] width 64 height 29
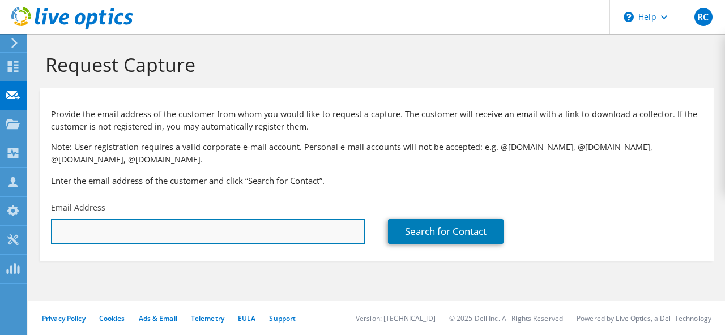
click at [112, 231] on input "text" at bounding box center [208, 231] width 314 height 25
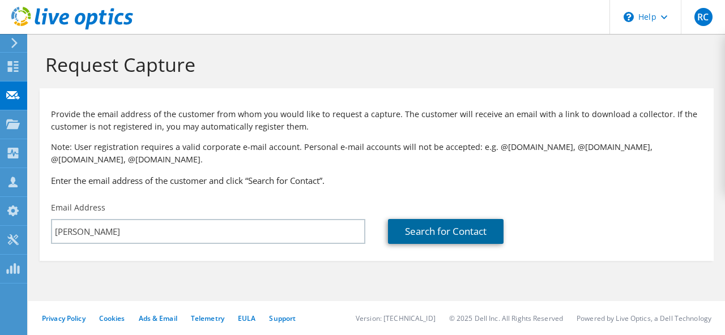
click at [438, 234] on link "Search for Contact" at bounding box center [446, 231] width 116 height 25
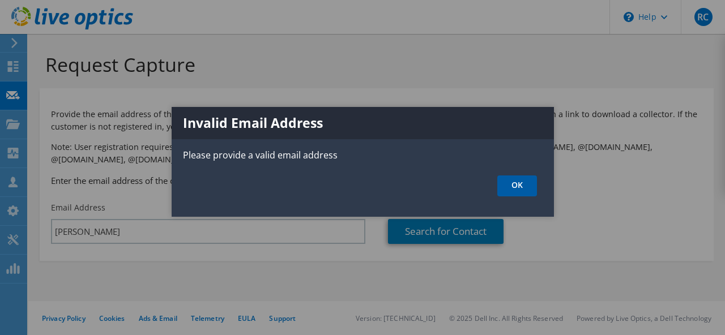
click at [515, 183] on link "OK" at bounding box center [517, 186] width 40 height 21
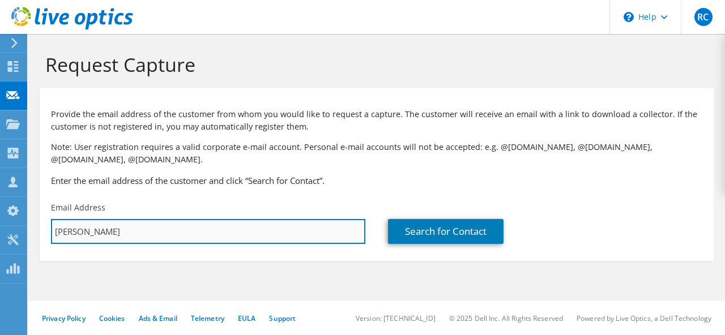
click at [167, 236] on input "[PERSON_NAME]" at bounding box center [208, 231] width 314 height 25
paste input "[PERSON_NAME] <[PERSON_NAME][EMAIL_ADDRESS][DOMAIN_NAME]>"
click at [134, 233] on input "[PERSON_NAME] <[PERSON_NAME][EMAIL_ADDRESS][DOMAIN_NAME]" at bounding box center [208, 231] width 314 height 25
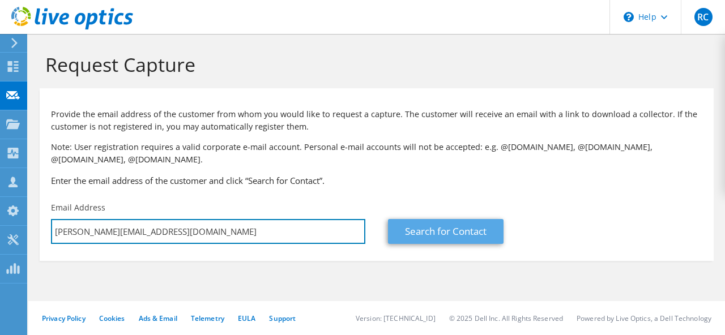
type input "Chandrashekar.Hs@mphasis.com"
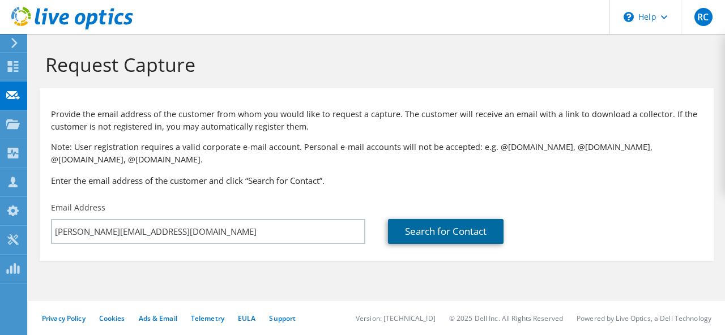
click at [458, 233] on link "Search for Contact" at bounding box center [446, 231] width 116 height 25
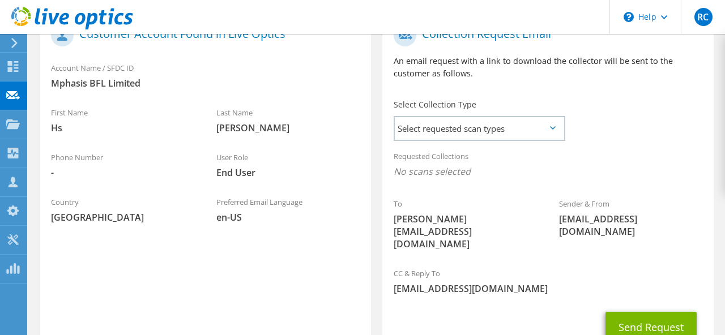
scroll to position [237, 0]
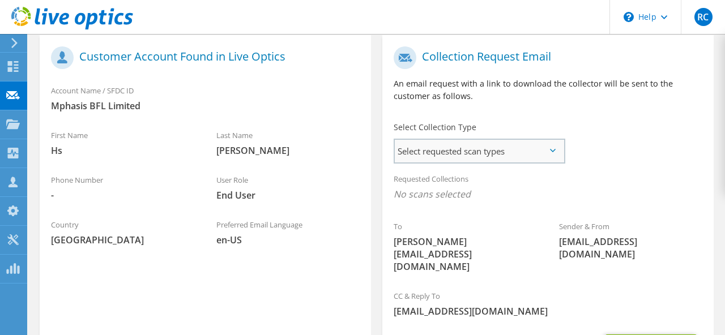
click at [546, 150] on span "Select requested scan types" at bounding box center [479, 151] width 169 height 23
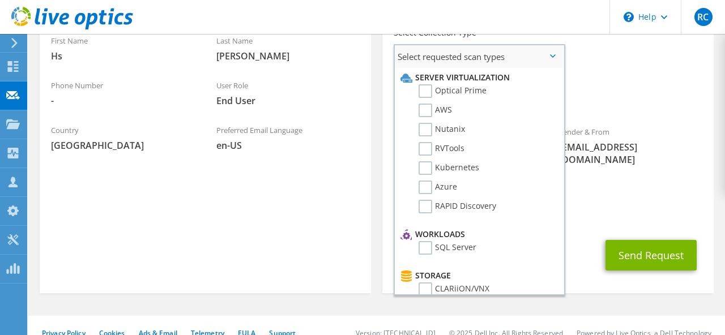
scroll to position [331, 0]
click at [430, 95] on label "Optical Prime" at bounding box center [453, 93] width 68 height 14
click at [0, 0] on input "Optical Prime" at bounding box center [0, 0] width 0 height 0
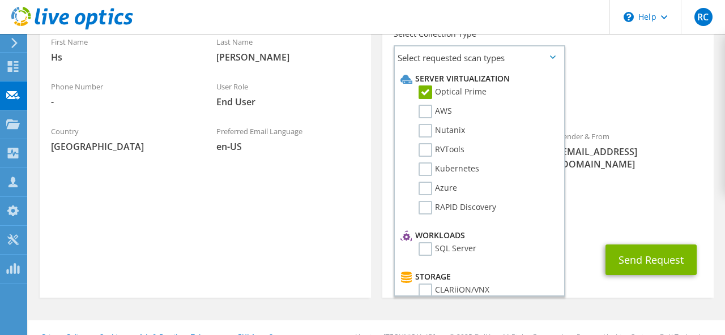
click at [595, 286] on div "Collection Request Email An email request with a link to download the collector…" at bounding box center [548, 123] width 343 height 362
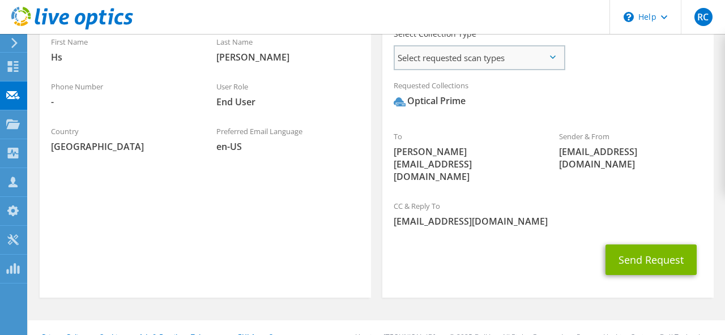
click at [553, 51] on span "Select requested scan types" at bounding box center [479, 57] width 169 height 23
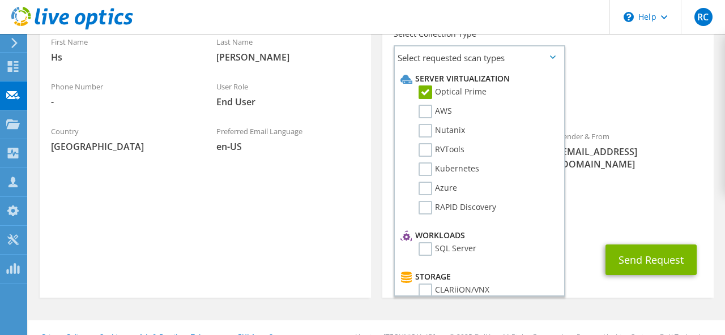
click at [295, 235] on section "Customer Account Found in Live Optics Account Name / SFDC ID Mphasis BFL Limite…" at bounding box center [205, 120] width 331 height 356
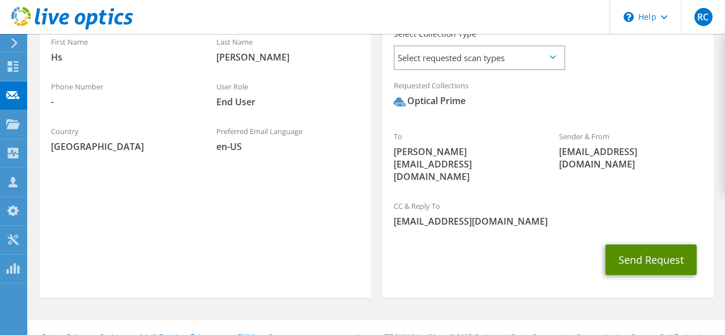
click at [659, 246] on button "Send Request" at bounding box center [651, 260] width 91 height 31
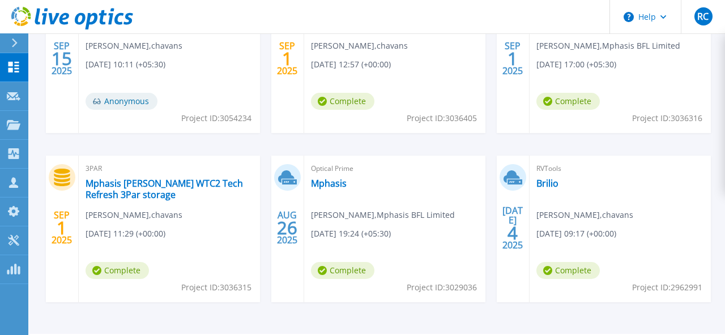
scroll to position [483, 0]
